Goal: Task Accomplishment & Management: Use online tool/utility

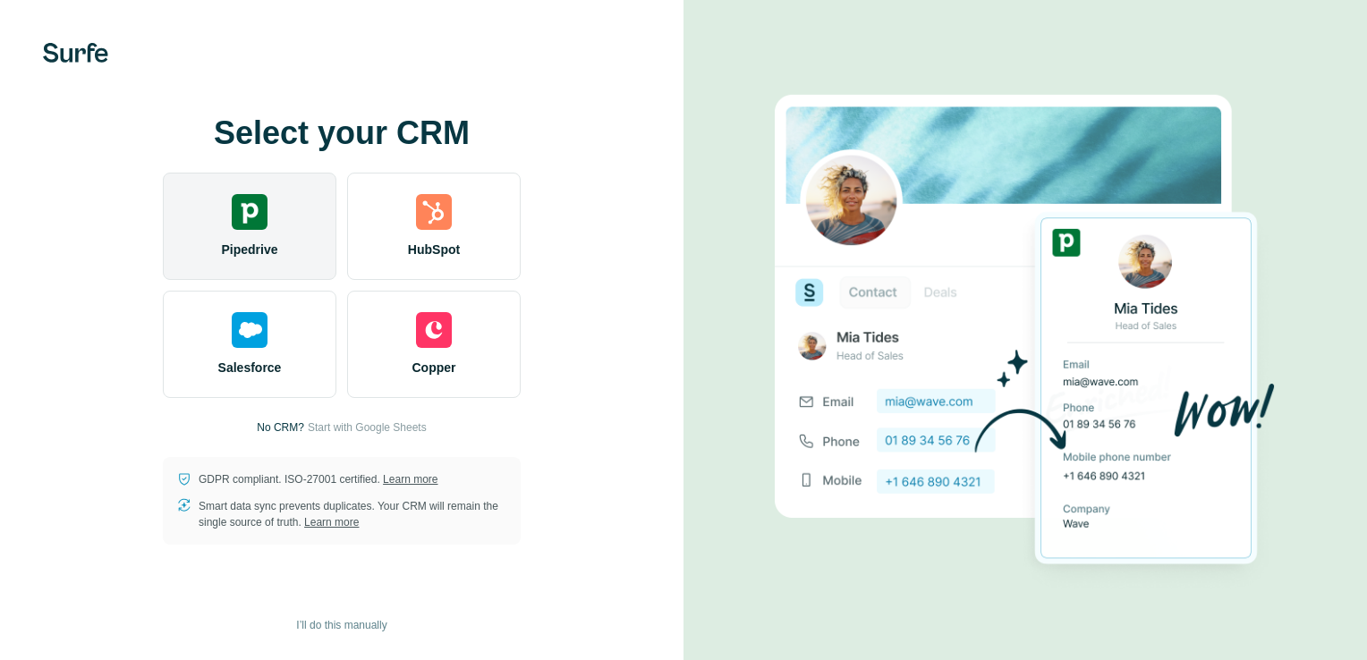
click at [268, 224] on div "Pipedrive" at bounding box center [250, 226] width 174 height 107
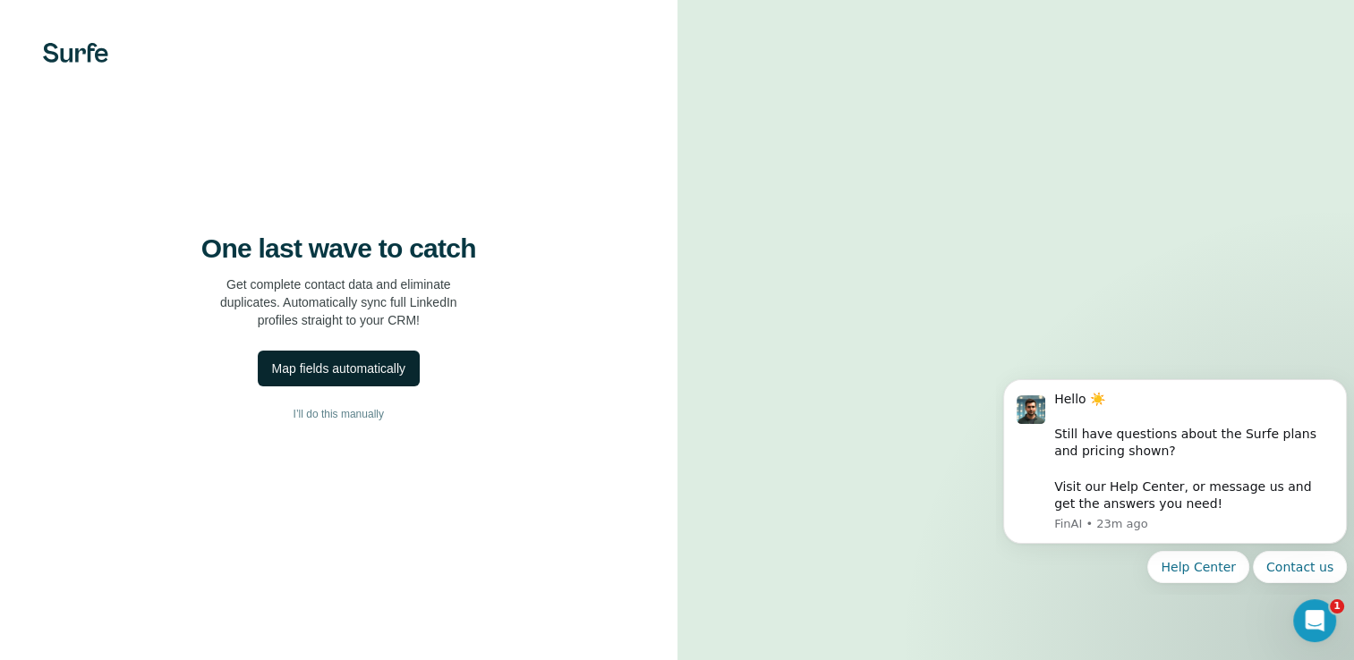
click at [354, 378] on div "Map fields automatically" at bounding box center [338, 369] width 133 height 18
